Goal: Task Accomplishment & Management: Complete application form

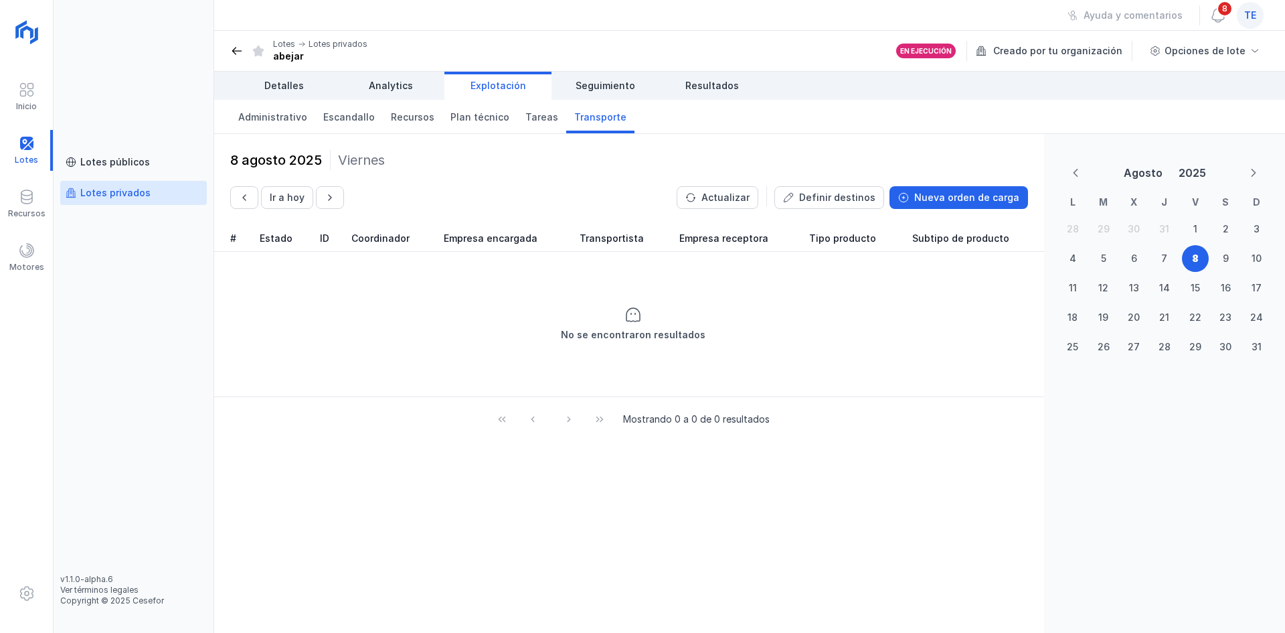
click at [1254, 9] on span "te" at bounding box center [1251, 15] width 12 height 13
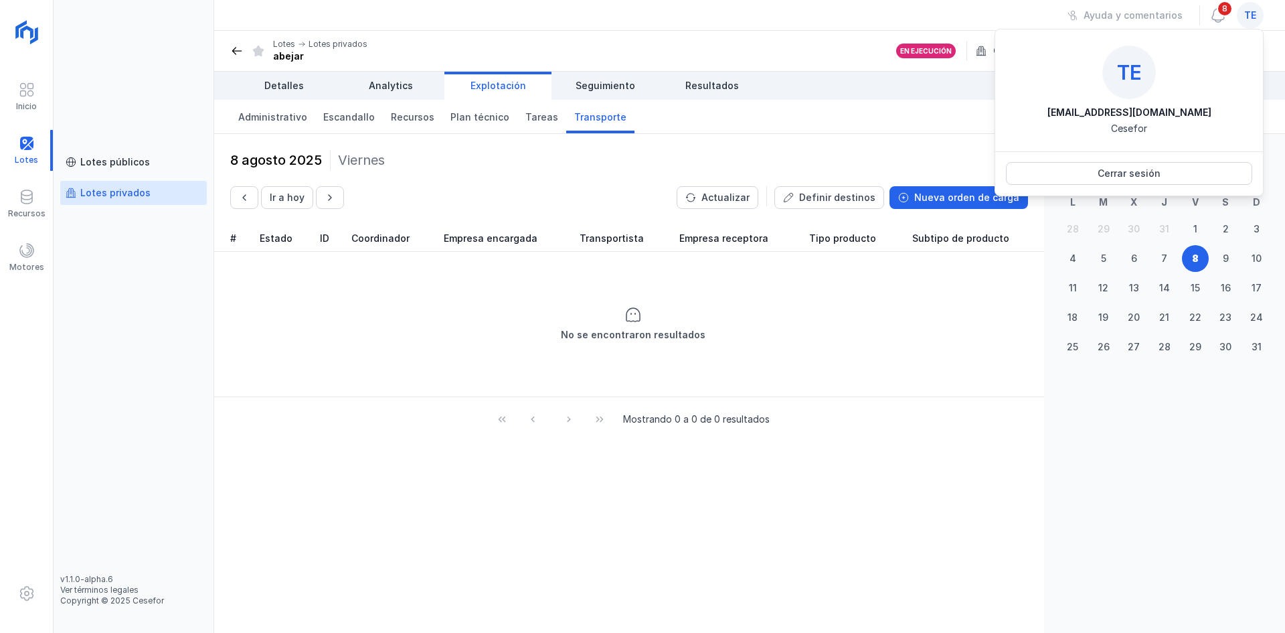
drag, startPoint x: 961, startPoint y: 398, endPoint x: 580, endPoint y: 255, distance: 406.1
click at [945, 392] on div "# Estado ID Coordinador Empresa encargada Transportista Empresa receptora Tipo …" at bounding box center [629, 333] width 830 height 216
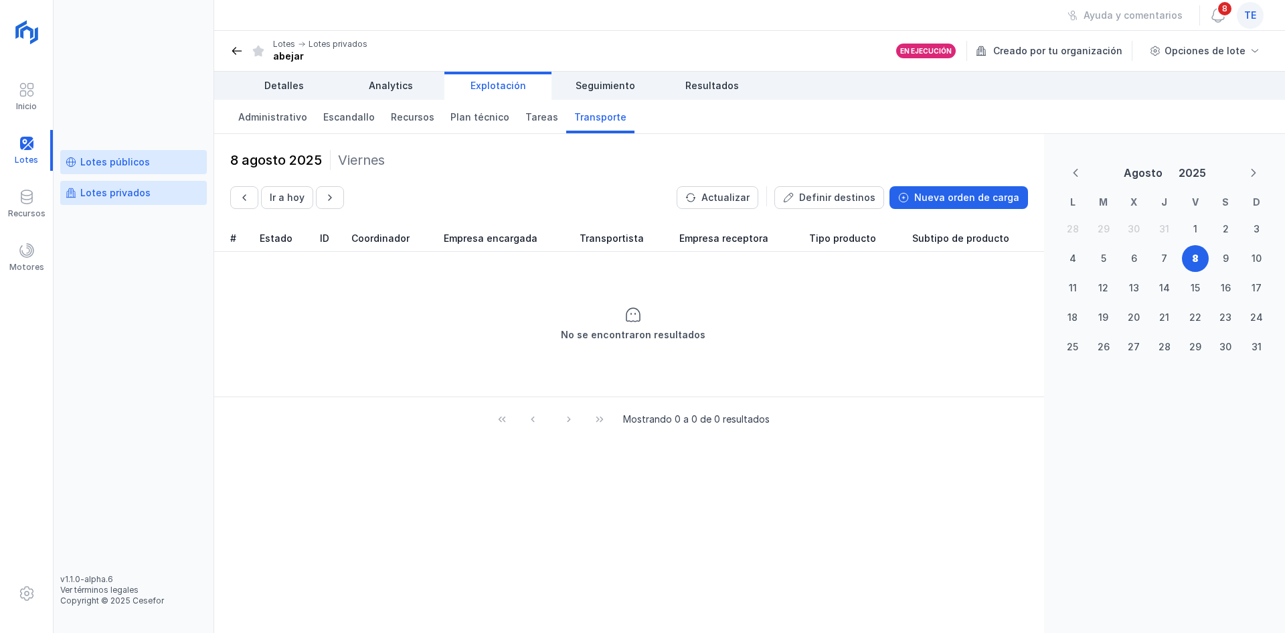
click at [111, 166] on div "Lotes públicos" at bounding box center [115, 161] width 70 height 13
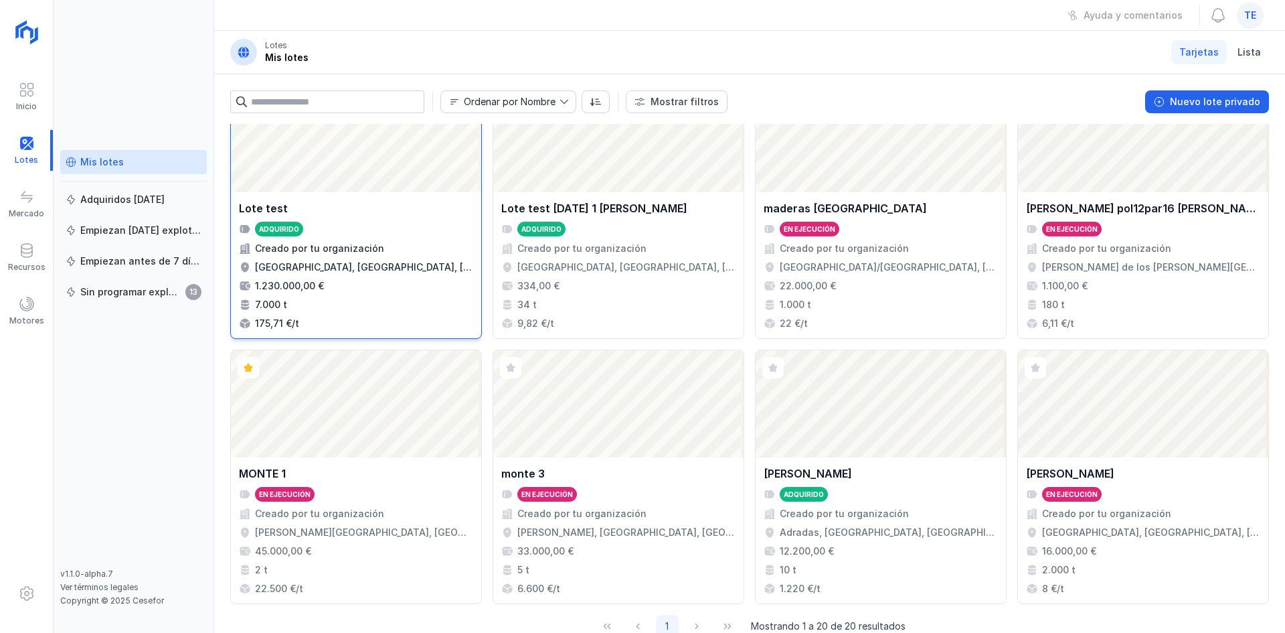
scroll to position [866, 0]
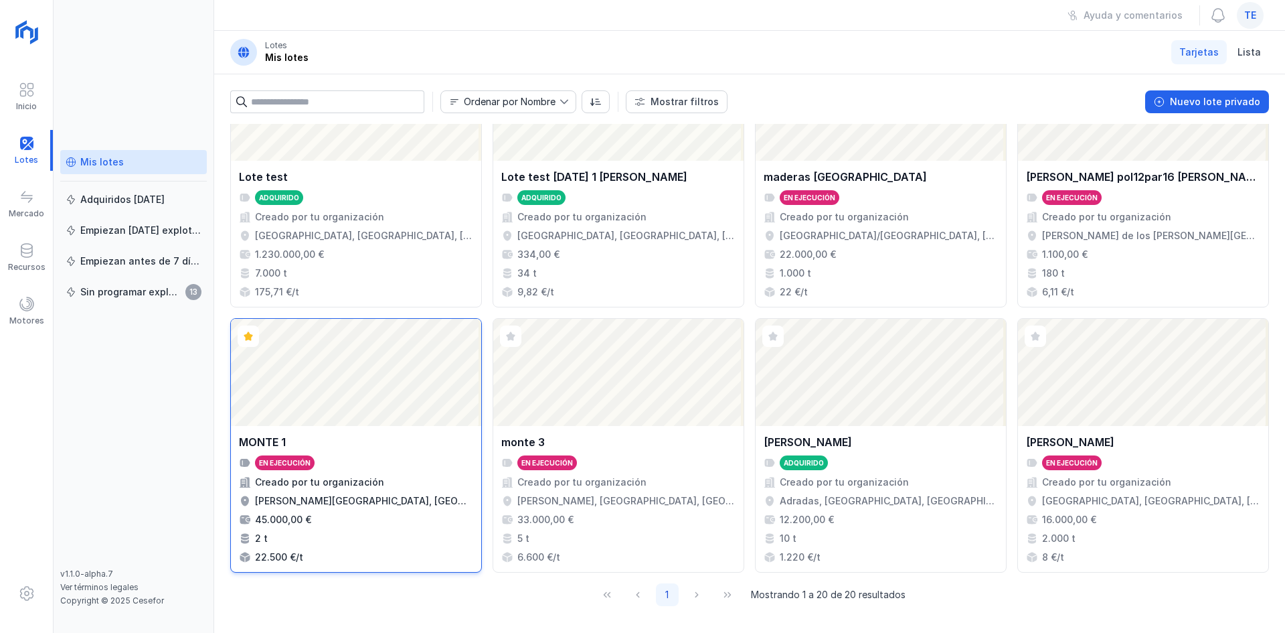
click at [345, 398] on div "Abrir lote" at bounding box center [356, 372] width 250 height 107
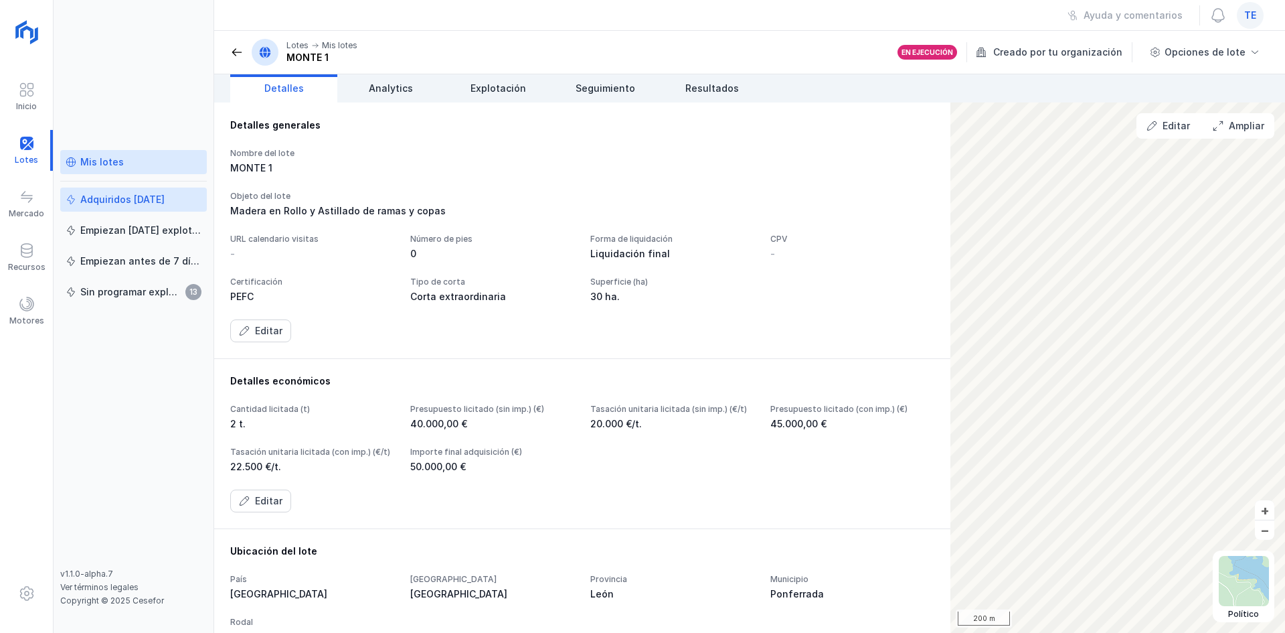
scroll to position [268, 0]
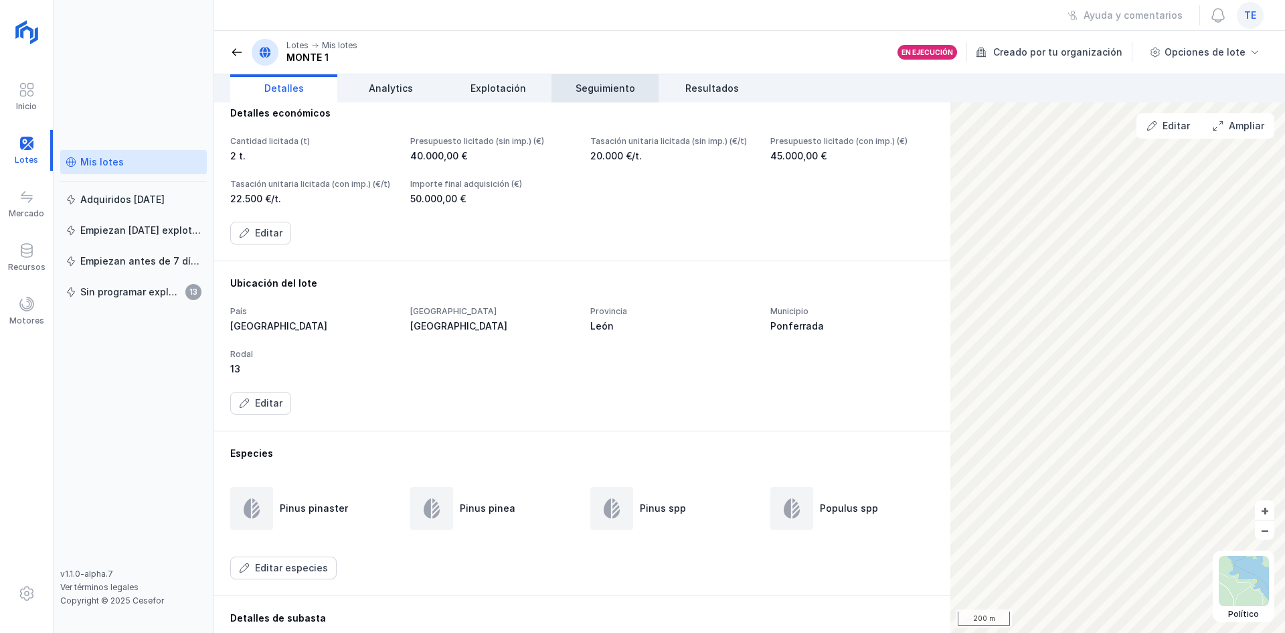
click at [585, 85] on span "Seguimiento" at bounding box center [606, 88] width 60 height 13
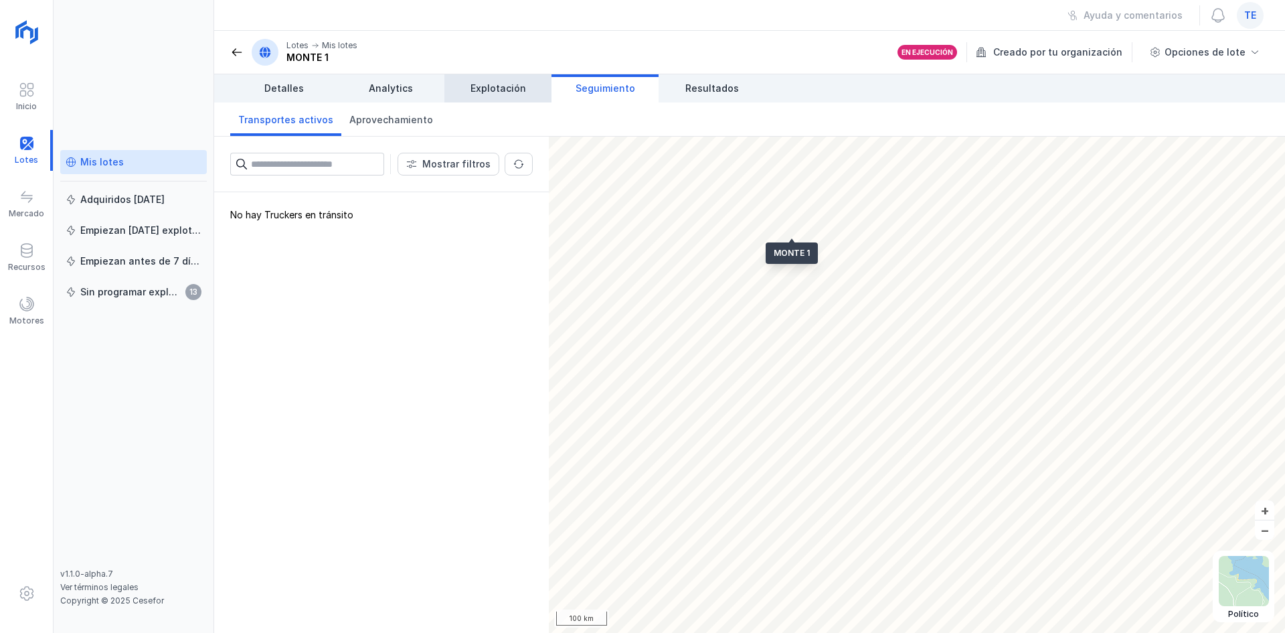
click at [528, 93] on link "Explotación" at bounding box center [498, 88] width 107 height 28
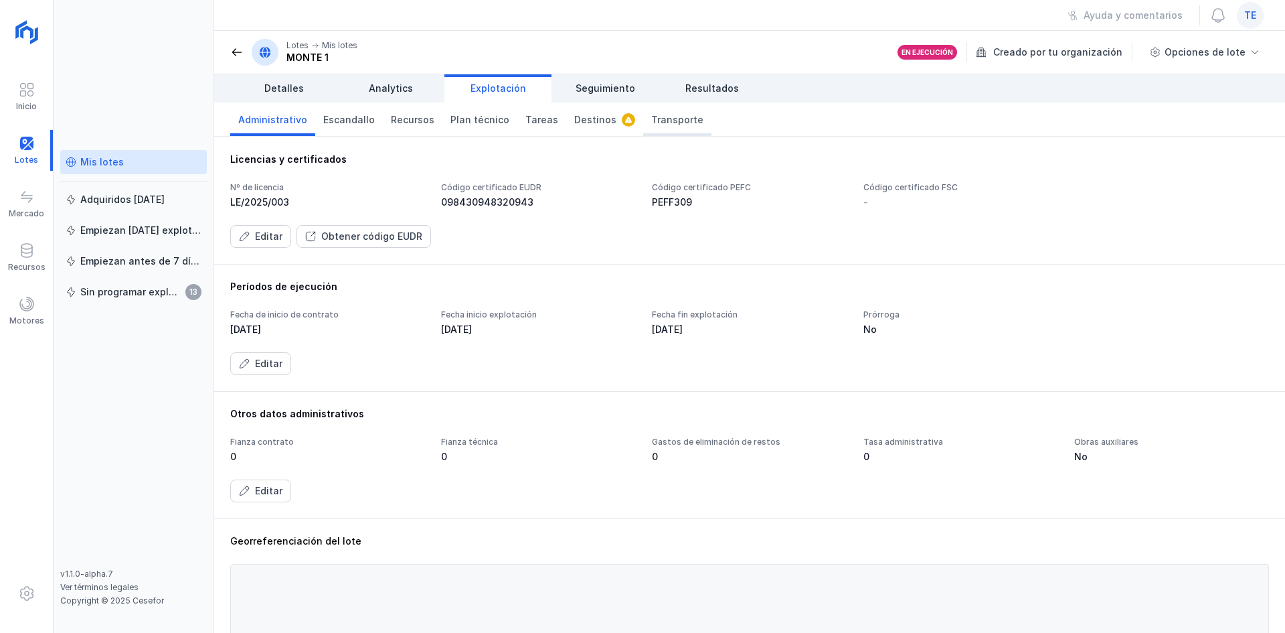
click at [654, 123] on span "Transporte" at bounding box center [677, 119] width 52 height 13
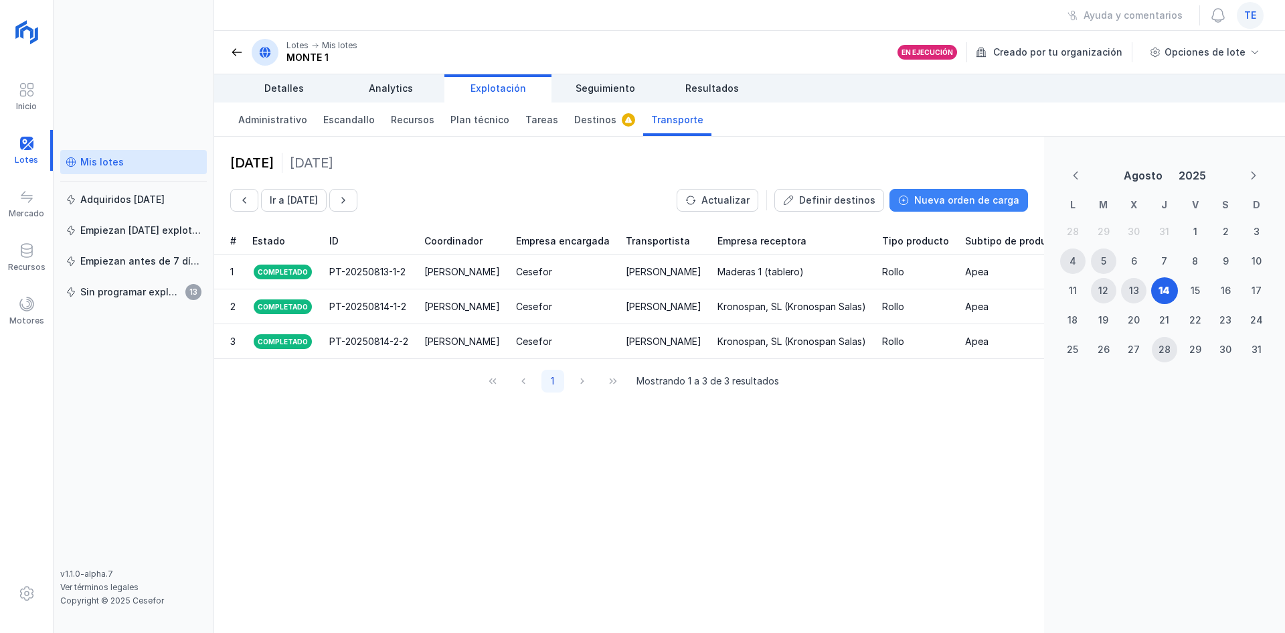
click at [985, 197] on div "Nueva orden de carga" at bounding box center [967, 199] width 105 height 13
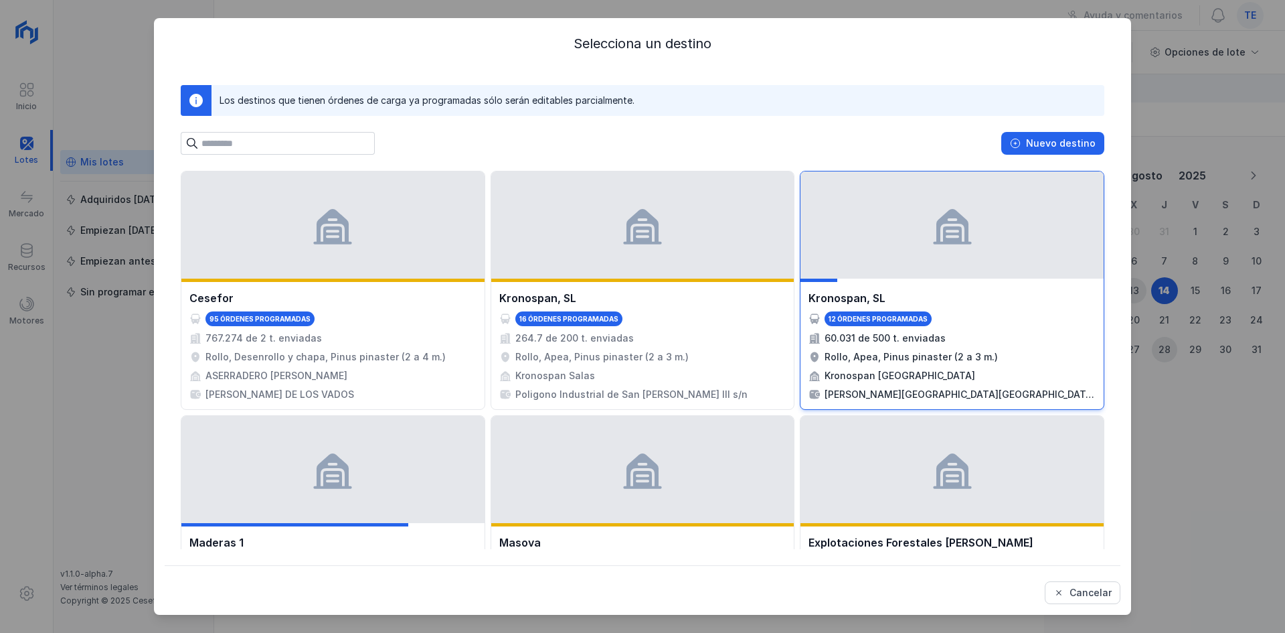
click at [938, 293] on div "Kronospan, SL" at bounding box center [952, 298] width 287 height 16
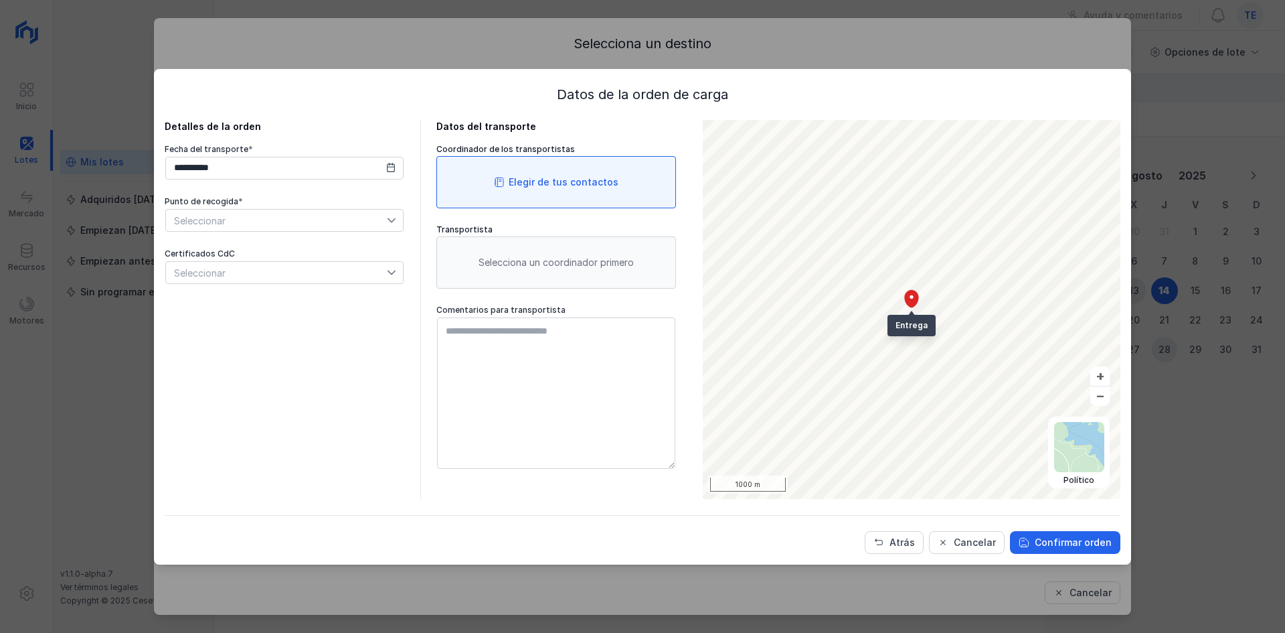
click at [551, 188] on div "Elegir de tus contactos" at bounding box center [564, 181] width 110 height 13
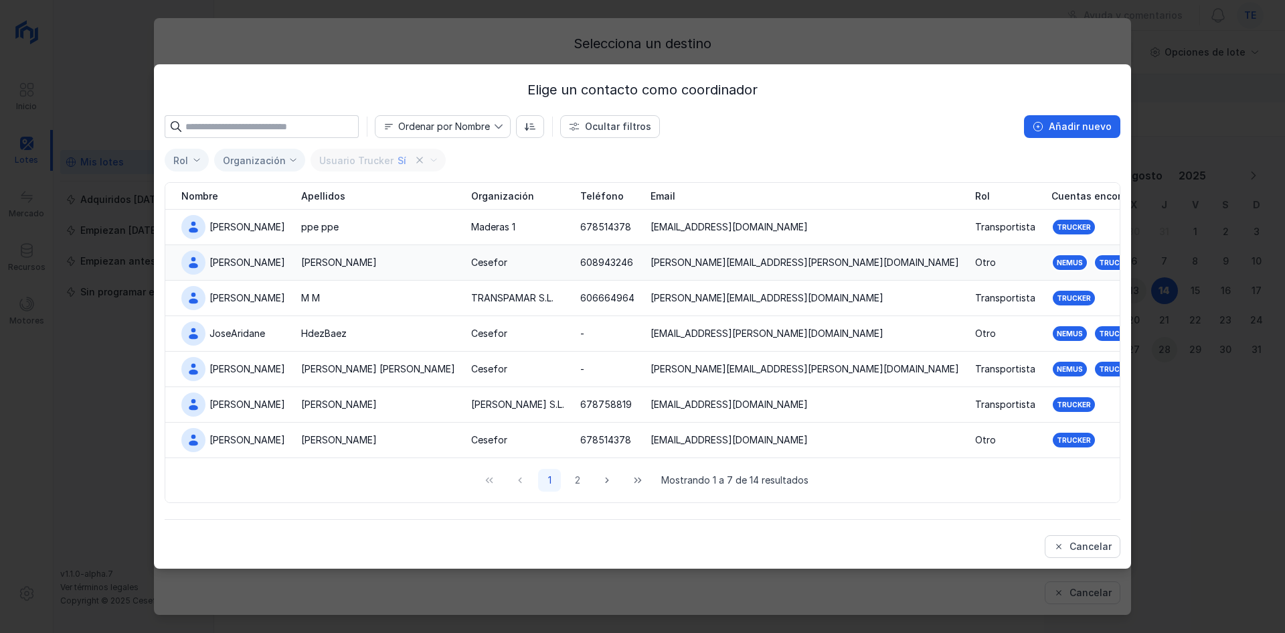
click at [424, 252] on td "Cano" at bounding box center [378, 262] width 170 height 35
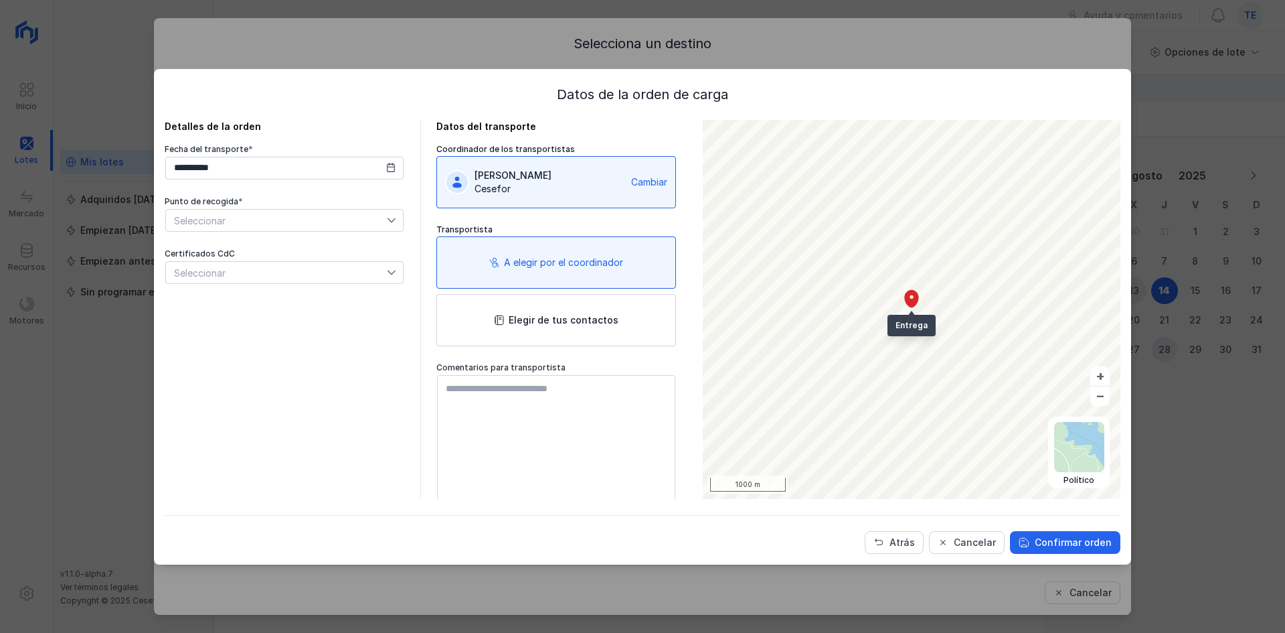
drag, startPoint x: 462, startPoint y: 262, endPoint x: 470, endPoint y: 262, distance: 8.0
click at [463, 262] on div "A elegir por el coordinador" at bounding box center [557, 262] width 240 height 52
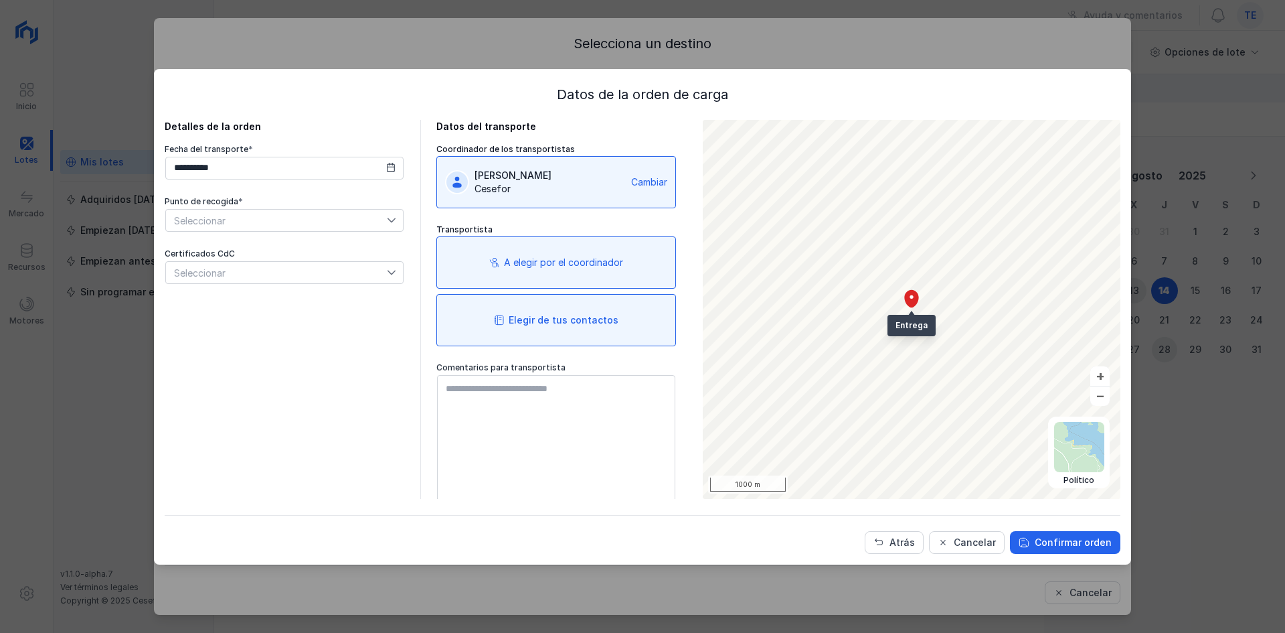
click at [548, 316] on div "Elegir de tus contactos" at bounding box center [564, 319] width 110 height 13
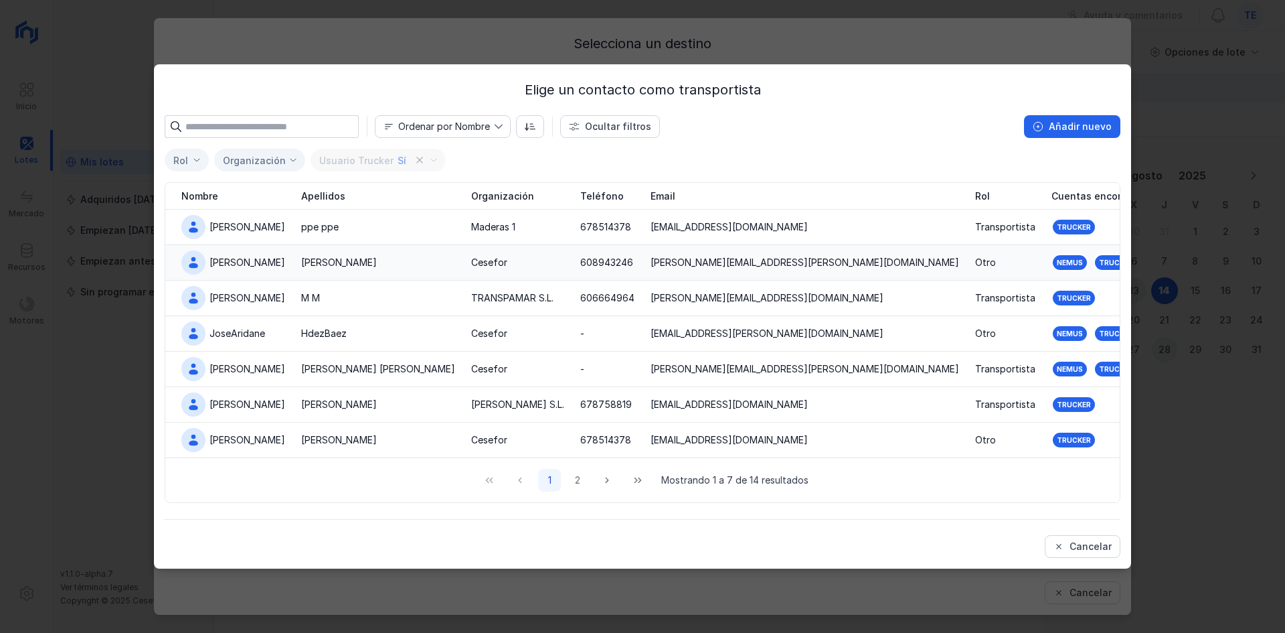
click at [463, 263] on td "Cesefor" at bounding box center [517, 262] width 109 height 35
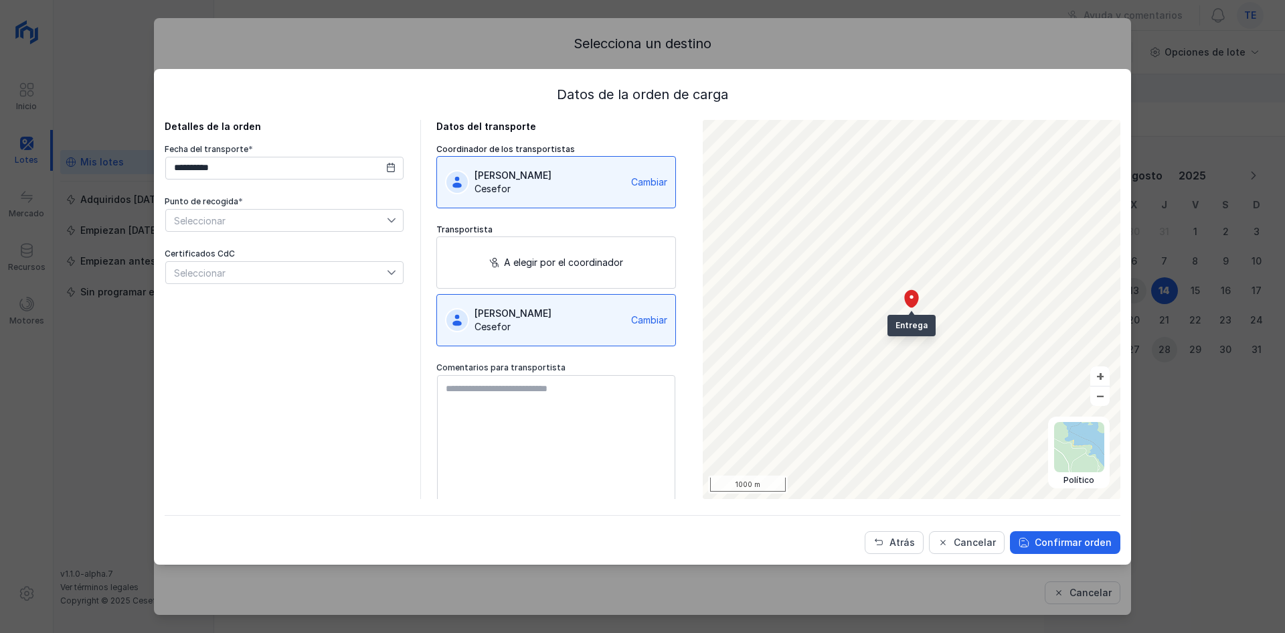
click at [391, 231] on div "Seleccionar" at bounding box center [284, 220] width 238 height 23
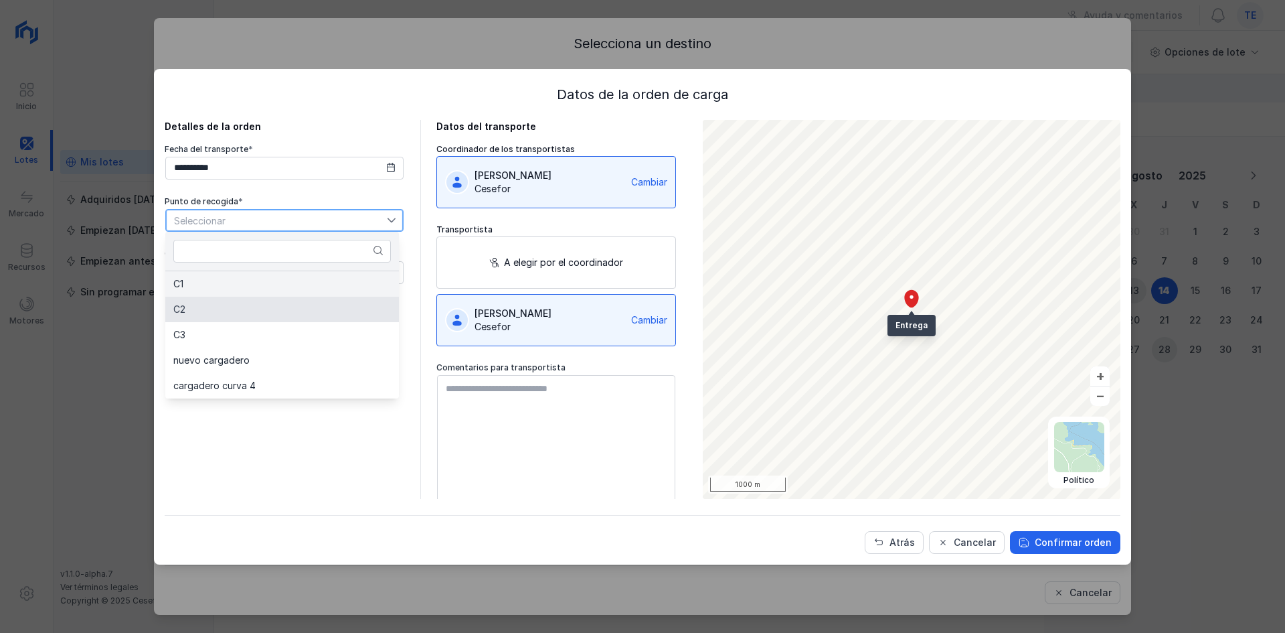
click at [346, 295] on li "C1" at bounding box center [282, 283] width 234 height 25
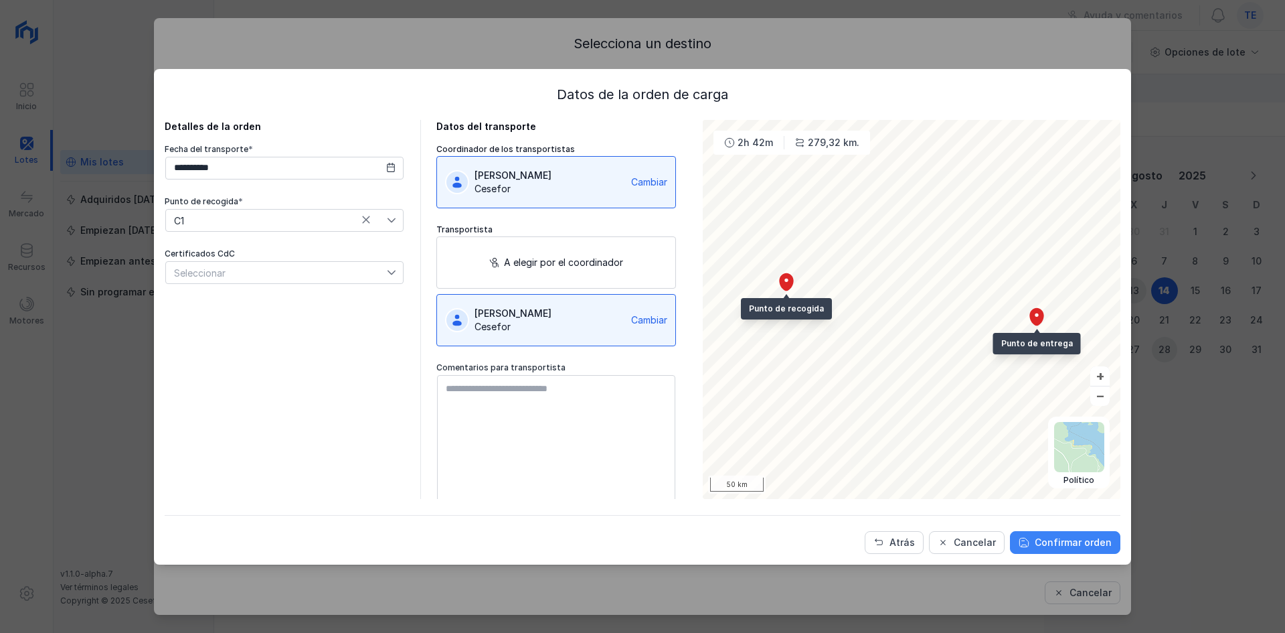
click at [1085, 537] on div "Confirmar orden" at bounding box center [1073, 542] width 77 height 13
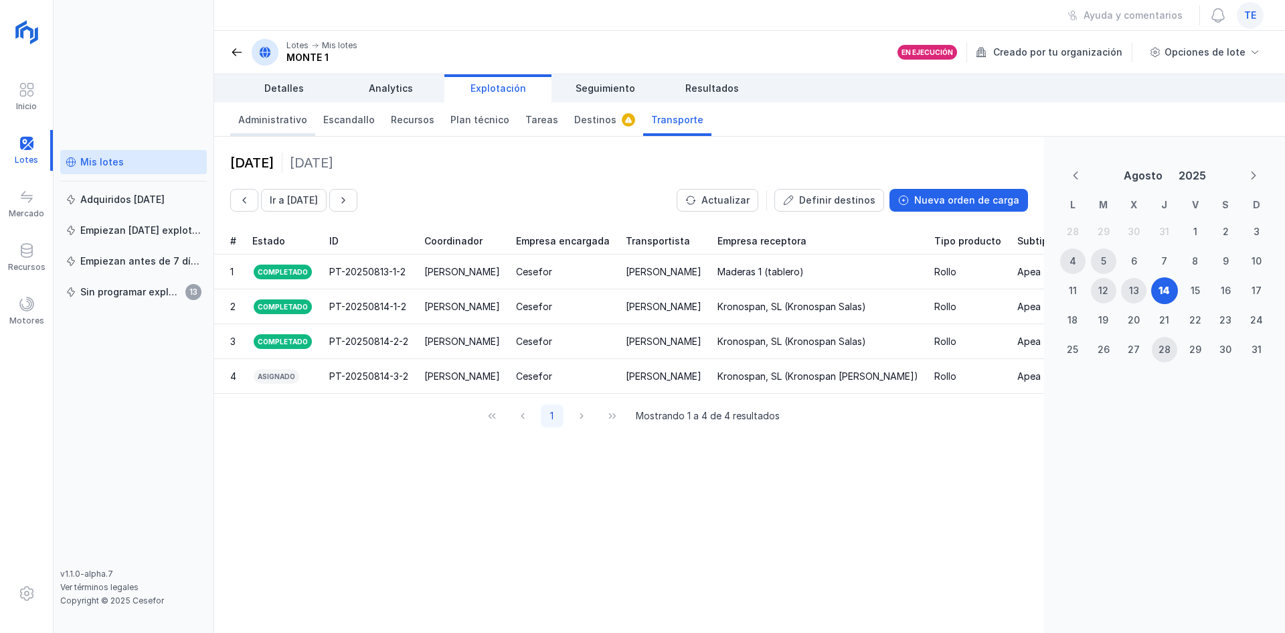
click at [255, 113] on span "Administrativo" at bounding box center [272, 119] width 69 height 13
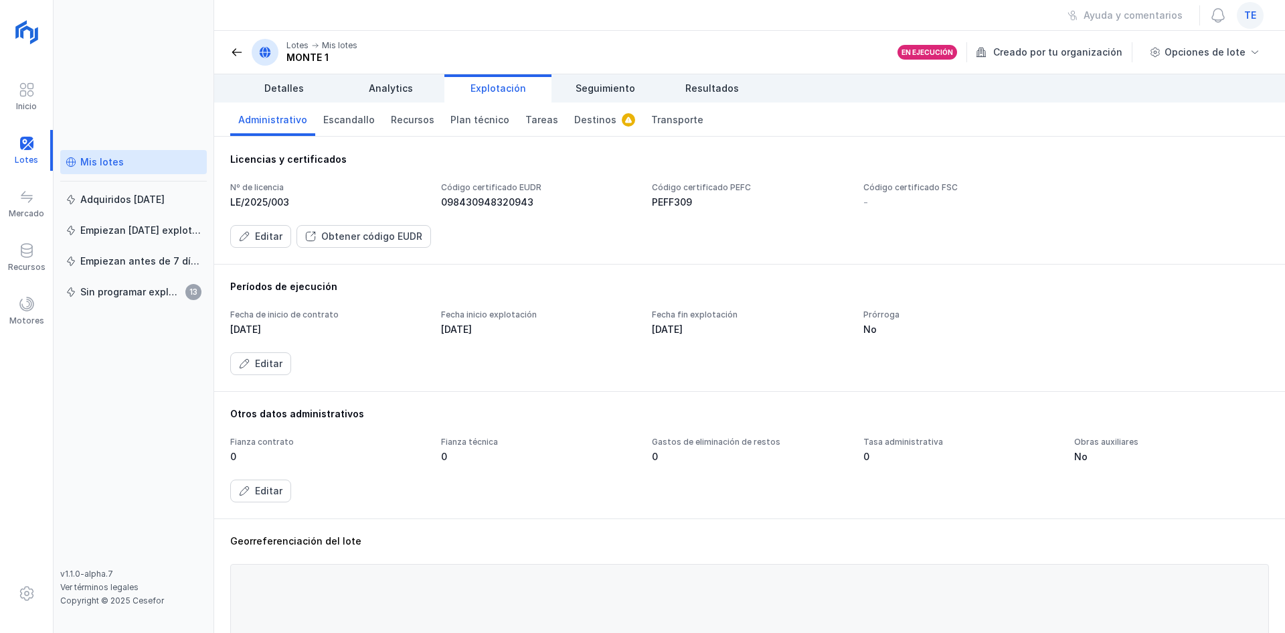
click at [1261, 10] on div "te" at bounding box center [1250, 15] width 27 height 27
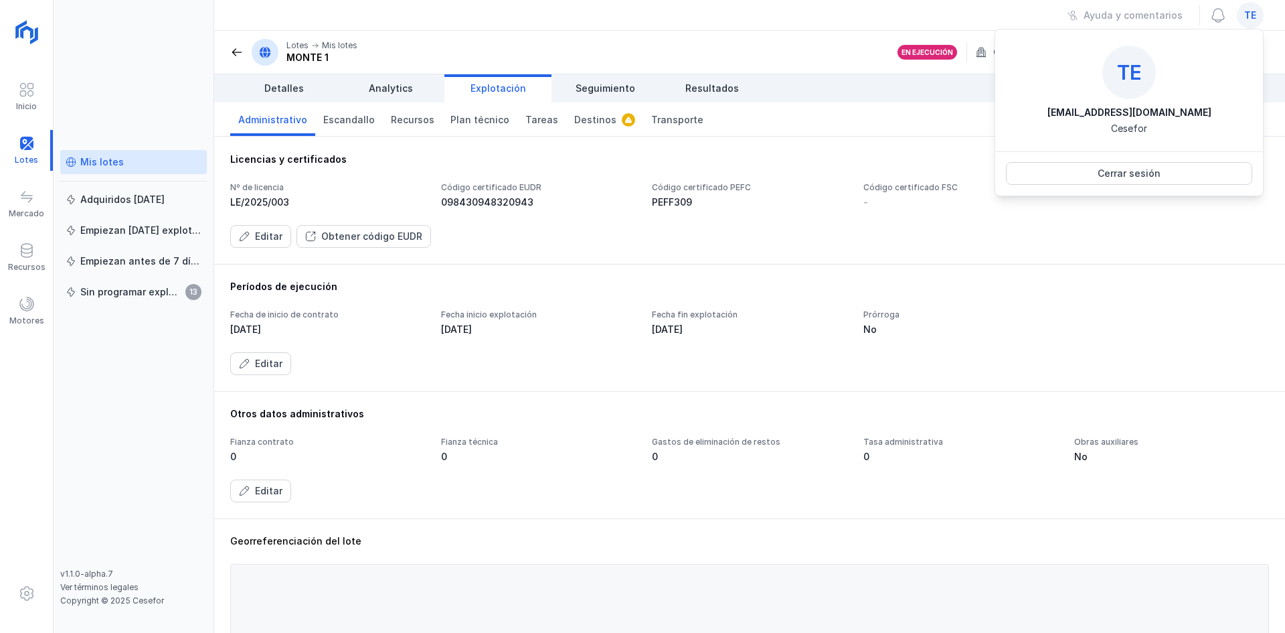
click at [1208, 254] on div "Licencias y certificados Nº de licencia LE/2025/003 Código certificado EUDR 098…" at bounding box center [749, 200] width 1071 height 127
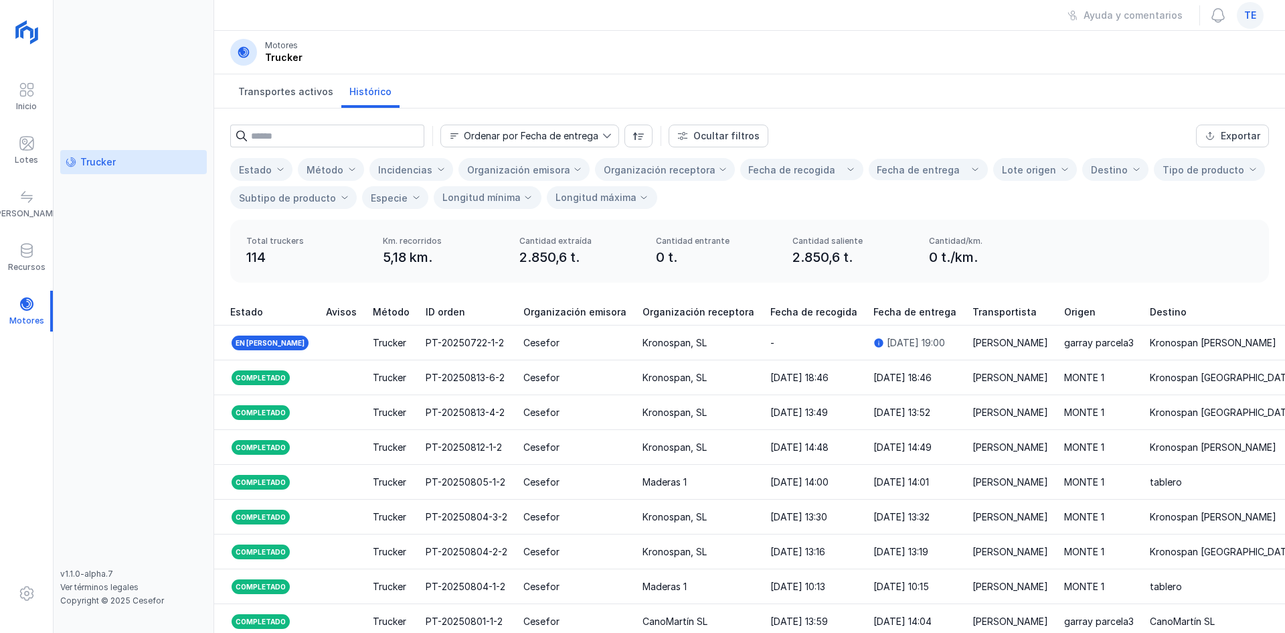
scroll to position [0, 1233]
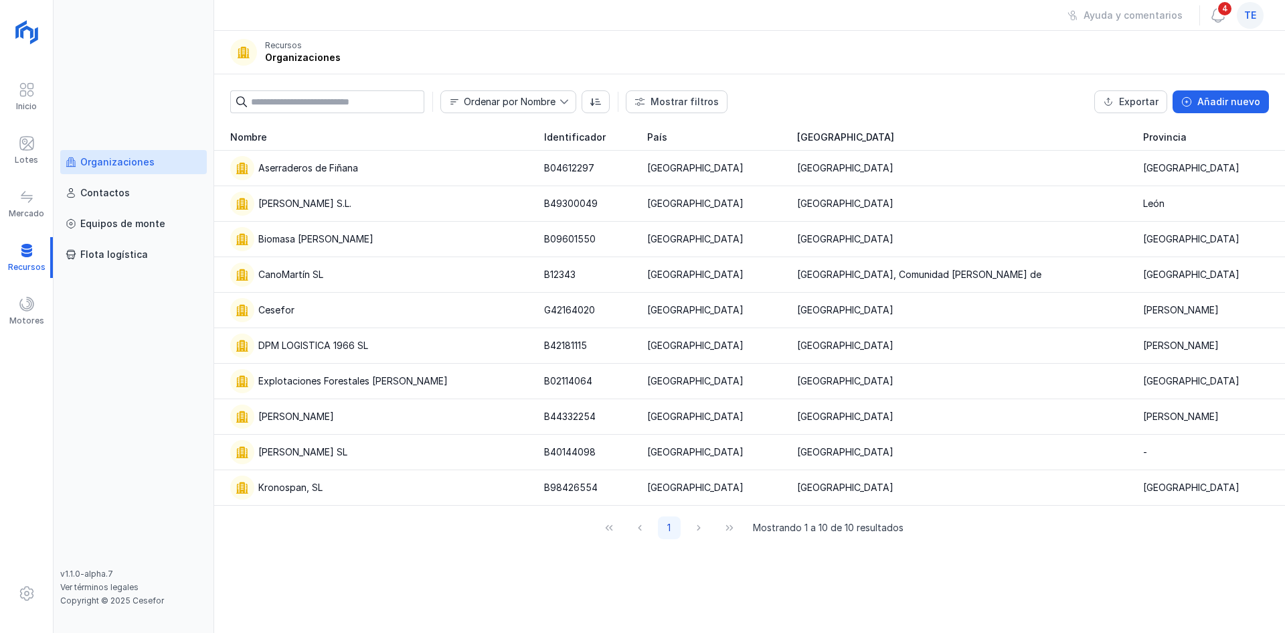
click at [1263, 18] on div "te" at bounding box center [1250, 15] width 27 height 27
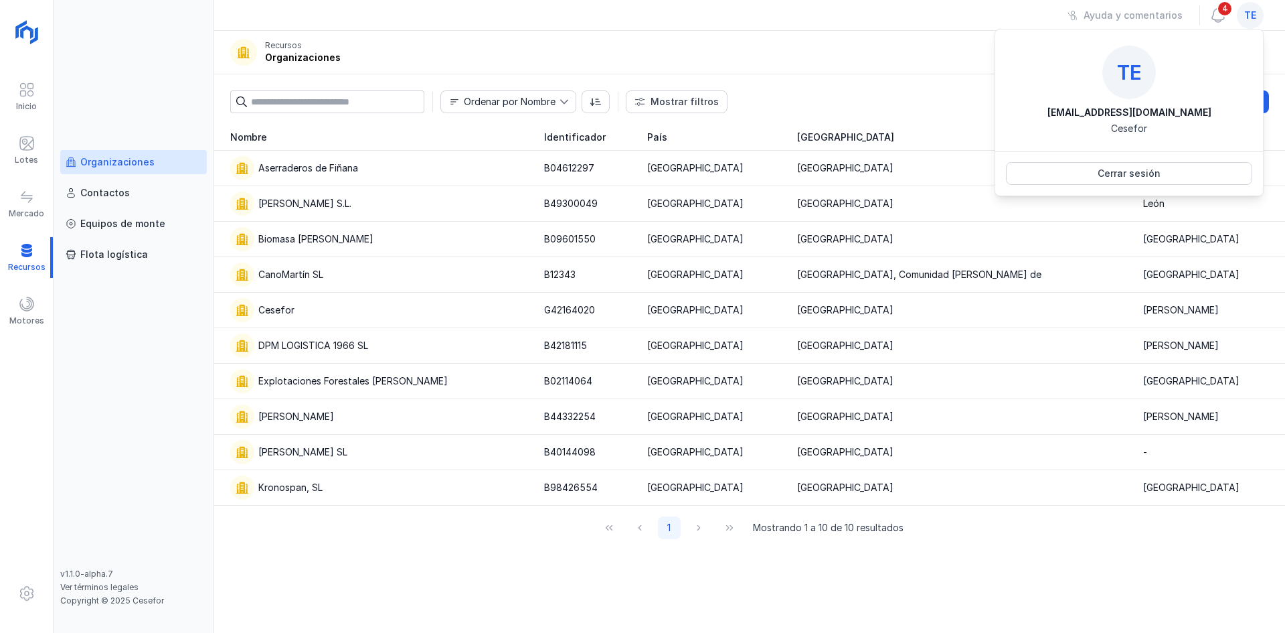
click at [776, 76] on div "Ordenar por Nombre Mostrar filtros Exportar Añadir nuevo País Comunidad autónom…" at bounding box center [749, 99] width 1071 height 50
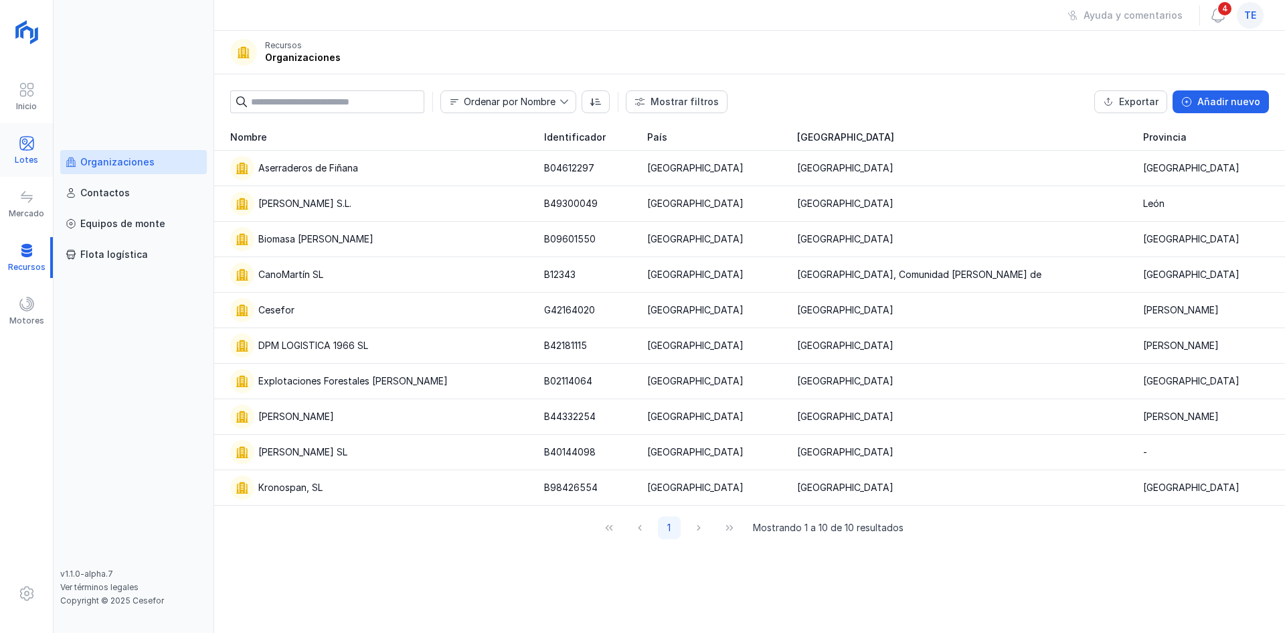
click at [38, 143] on div "Lotes" at bounding box center [26, 150] width 53 height 41
